Goal: Information Seeking & Learning: Learn about a topic

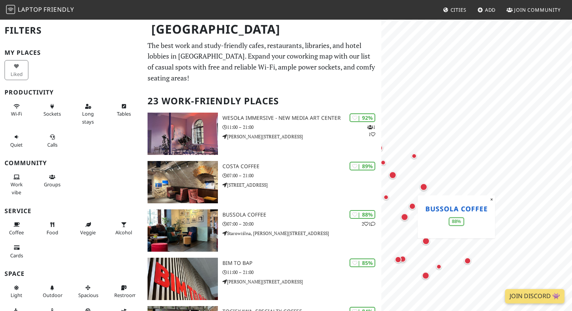
click at [427, 222] on div "MapLibre | Protomaps © OpenStreetMap Bussola Coffee 88% ×" at bounding box center [476, 174] width 191 height 311
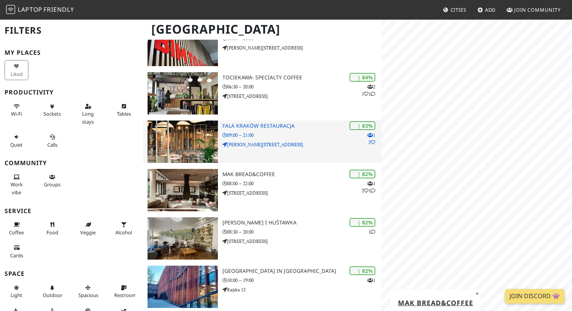
scroll to position [235, 0]
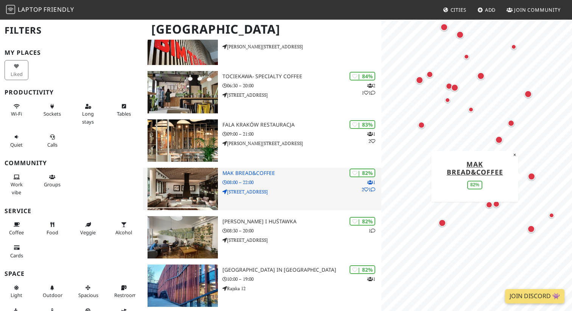
click at [278, 187] on div "| 82% 1 2 1 MAK Bread&Coffee 08:00 – 22:00 [STREET_ADDRESS]" at bounding box center [301, 189] width 159 height 42
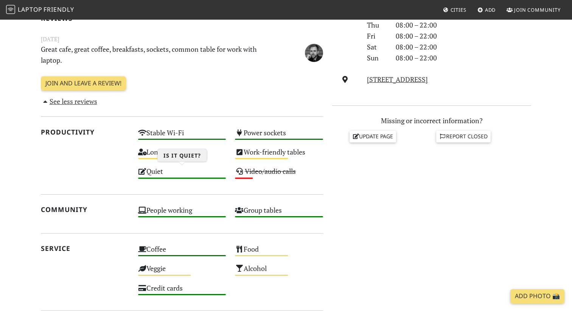
scroll to position [256, 0]
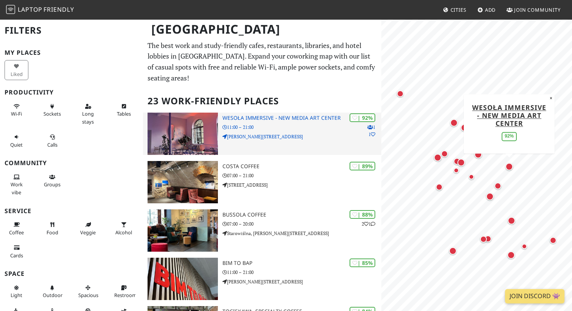
click at [271, 133] on div "| 92% 1 1 Wesoła Immersive - New Media Art Center 11:00 – 21:00 Mikołaja Kopern…" at bounding box center [301, 134] width 159 height 42
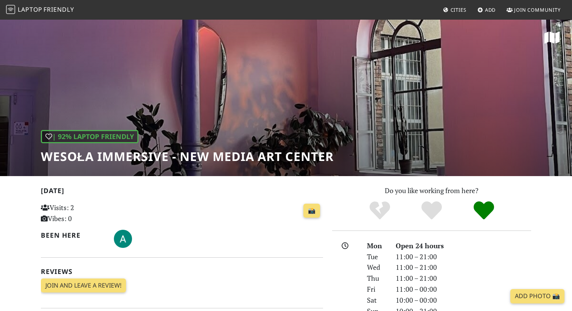
click at [256, 132] on div "| 92% Laptop Friendly Wesoła Immersive - New Media Art Center" at bounding box center [187, 147] width 293 height 34
